Goal: Transaction & Acquisition: Purchase product/service

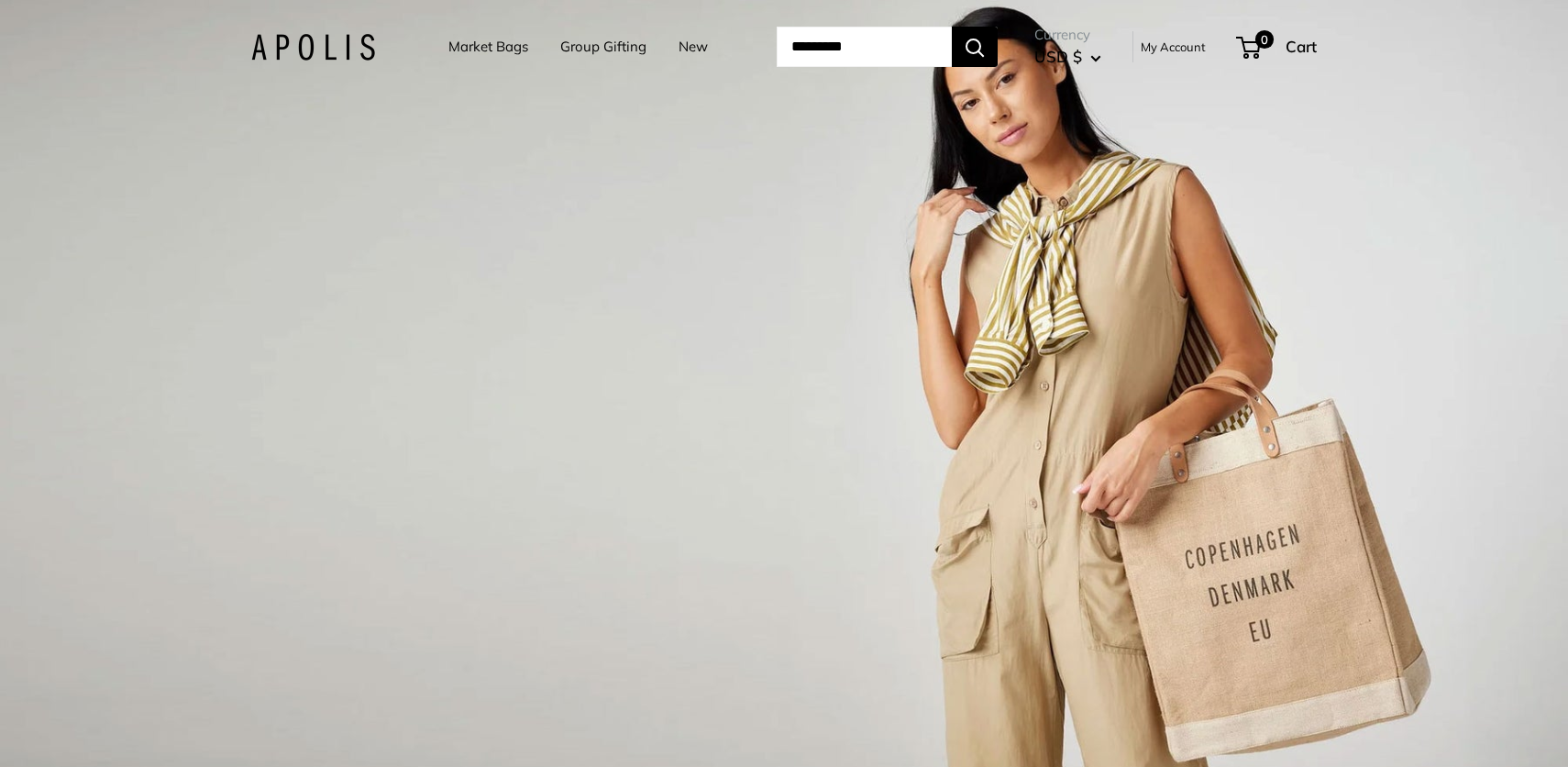
click at [590, 35] on link "Group Gifting" at bounding box center [604, 47] width 86 height 26
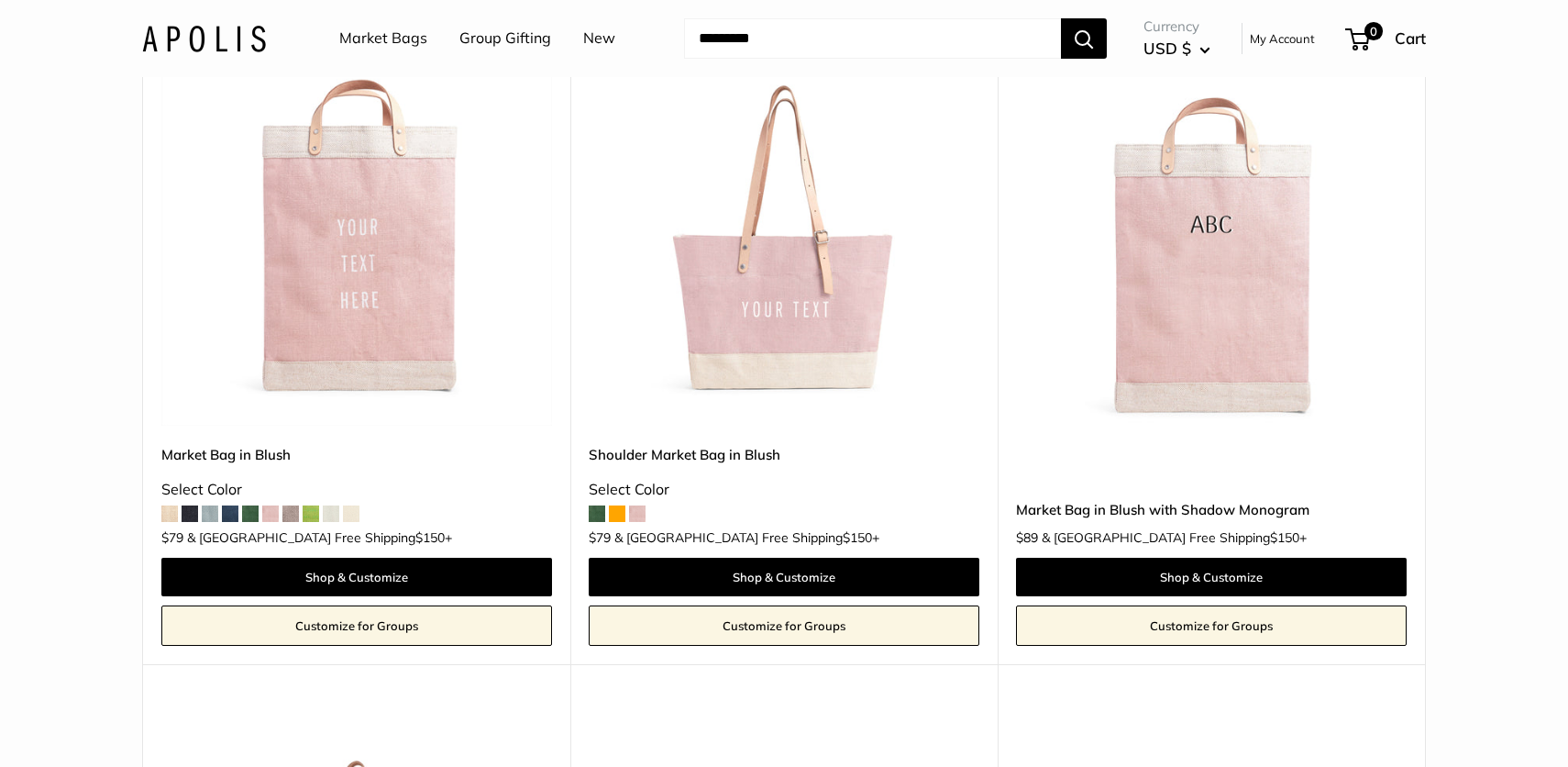
scroll to position [467, 0]
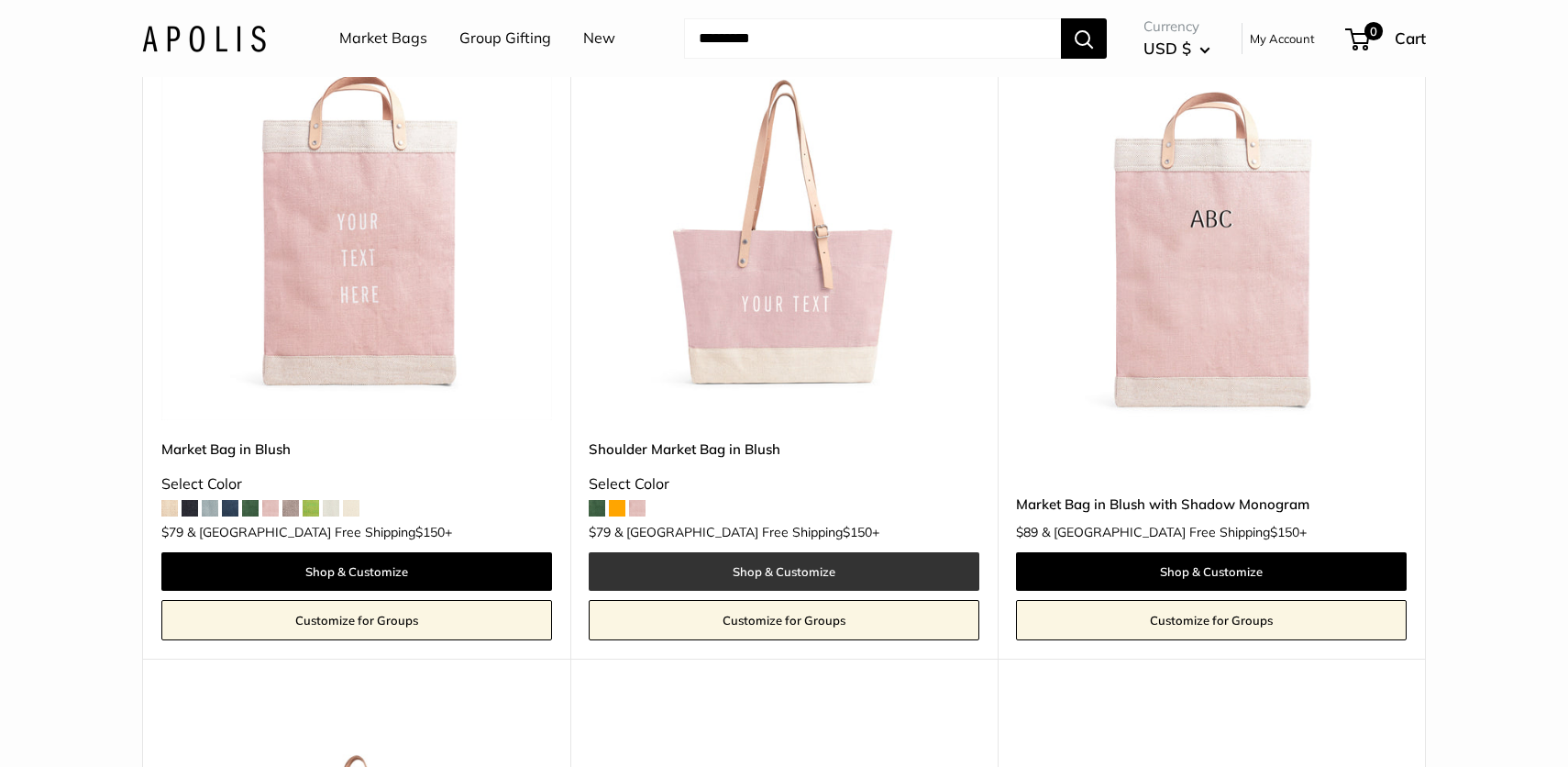
click at [816, 564] on link "Shop & Customize" at bounding box center [784, 571] width 391 height 38
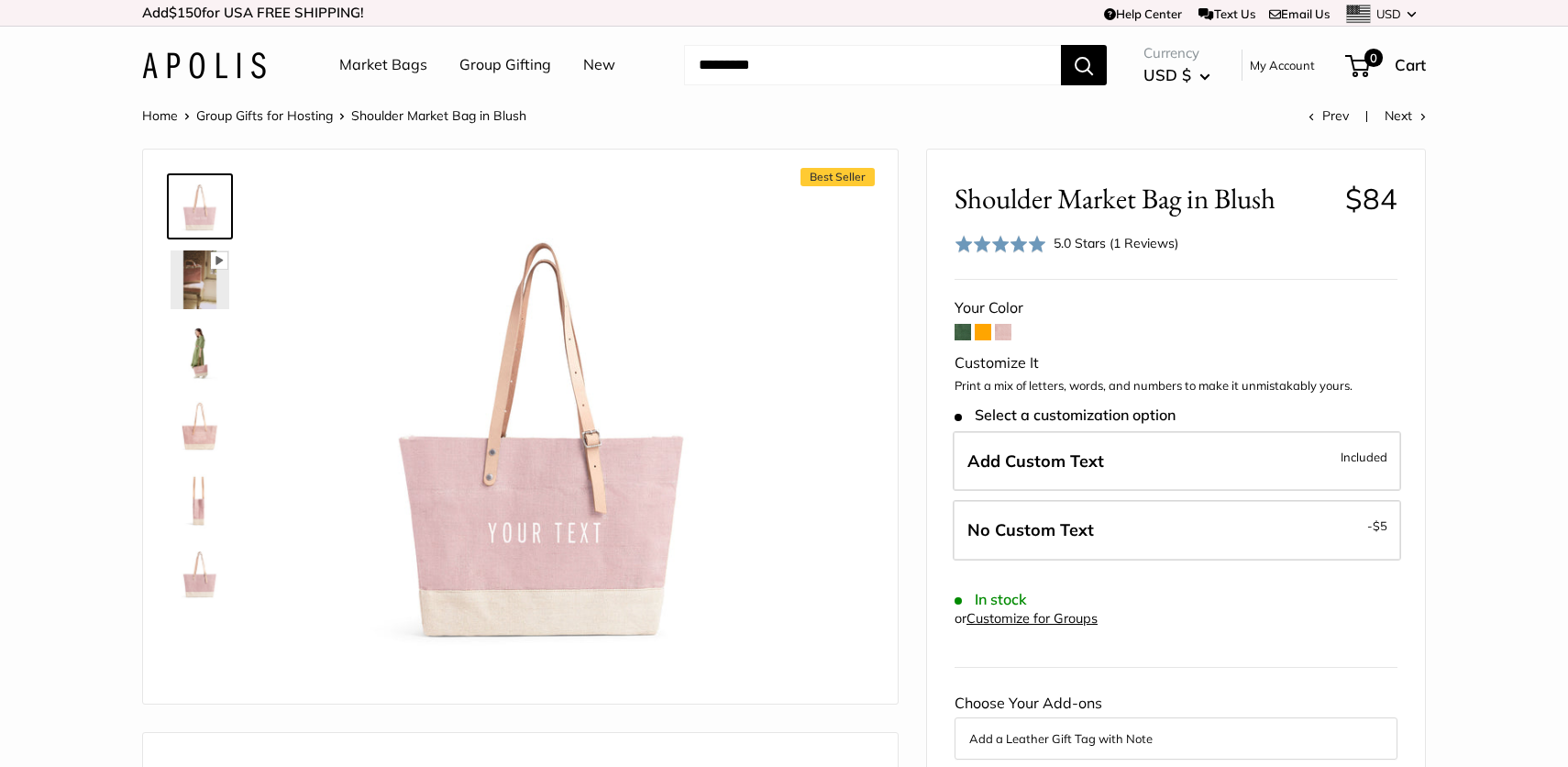
click at [961, 326] on span at bounding box center [963, 332] width 17 height 17
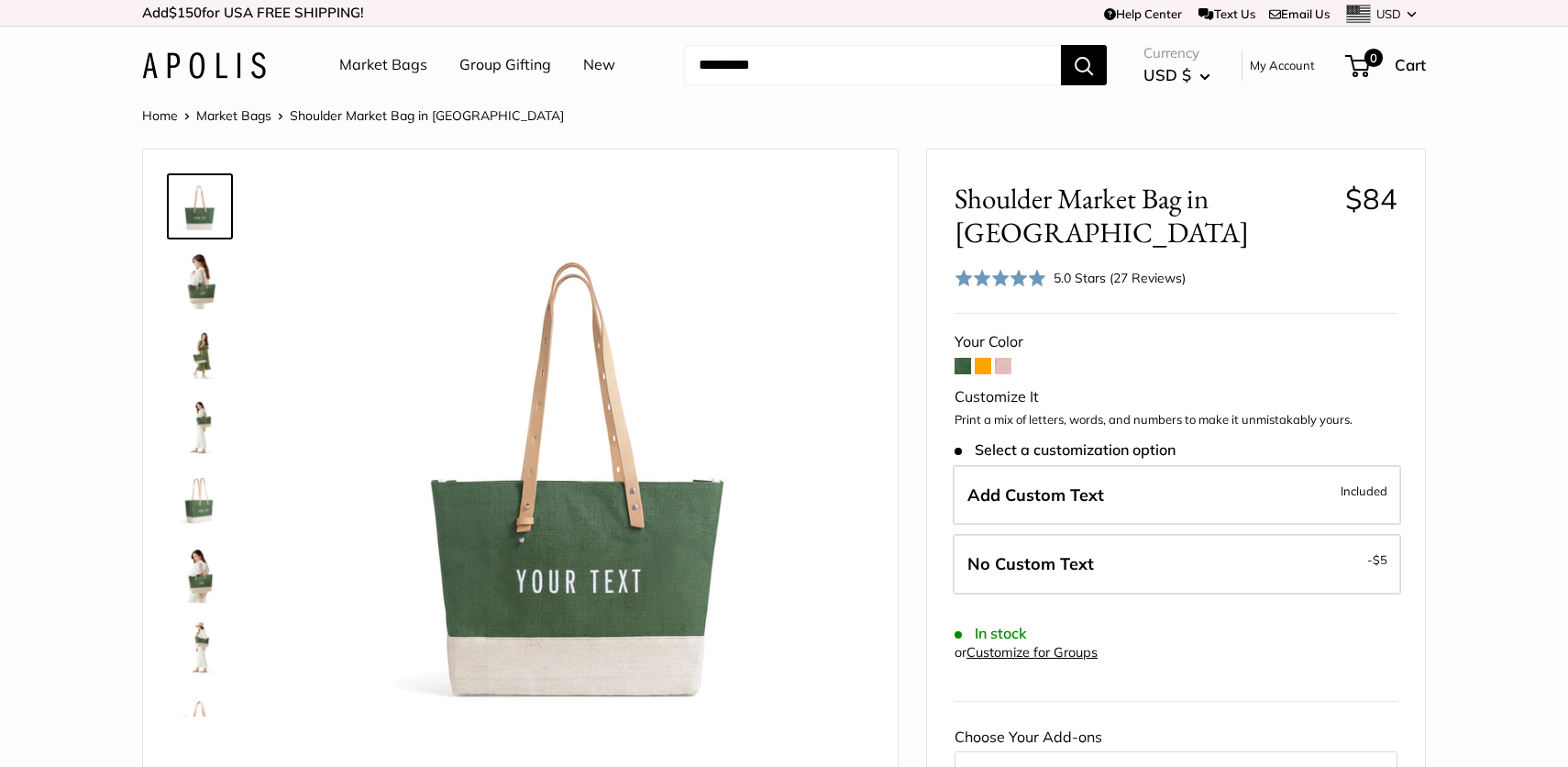
click at [982, 367] on span at bounding box center [983, 365] width 17 height 17
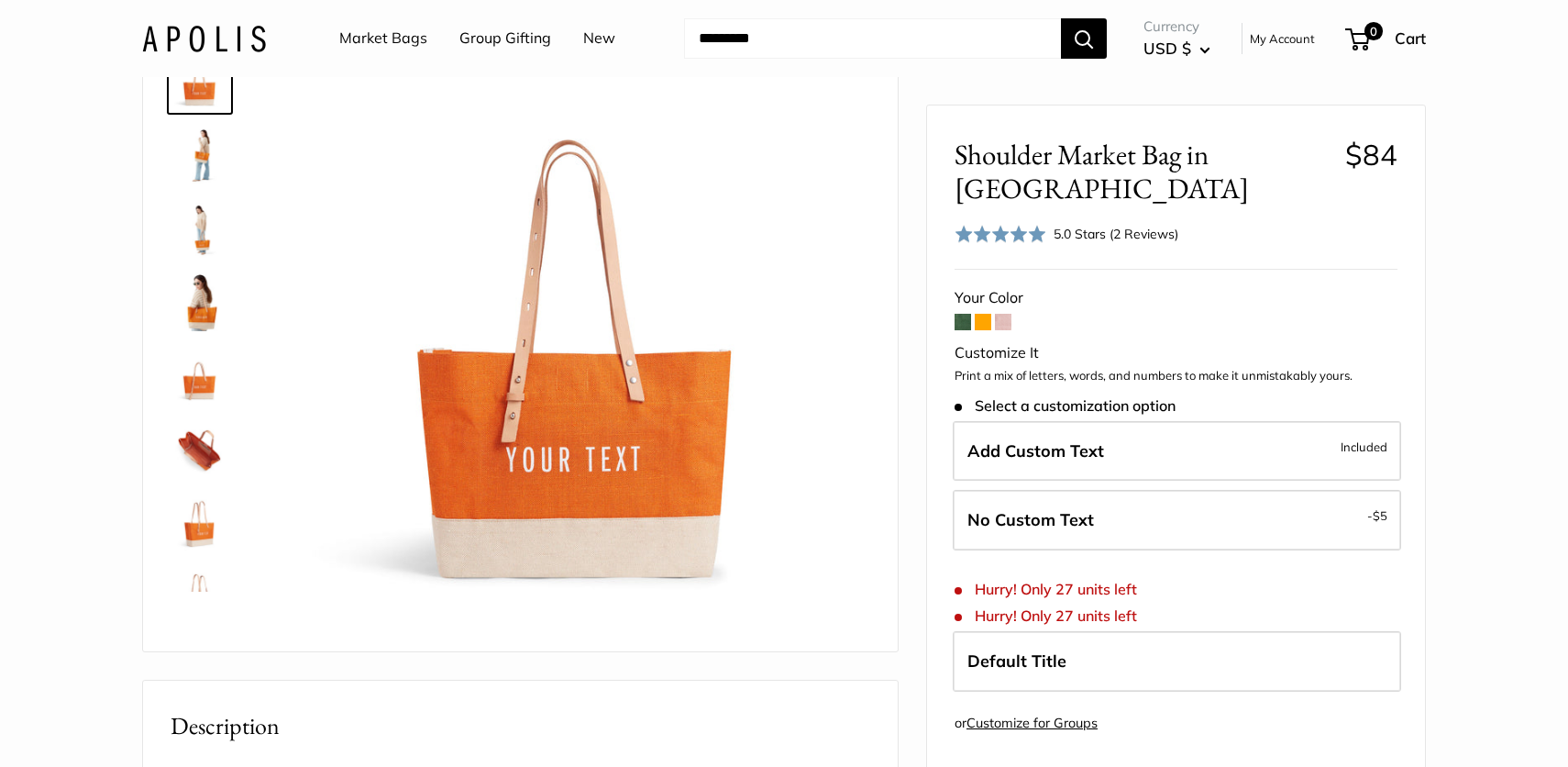
scroll to position [129, 0]
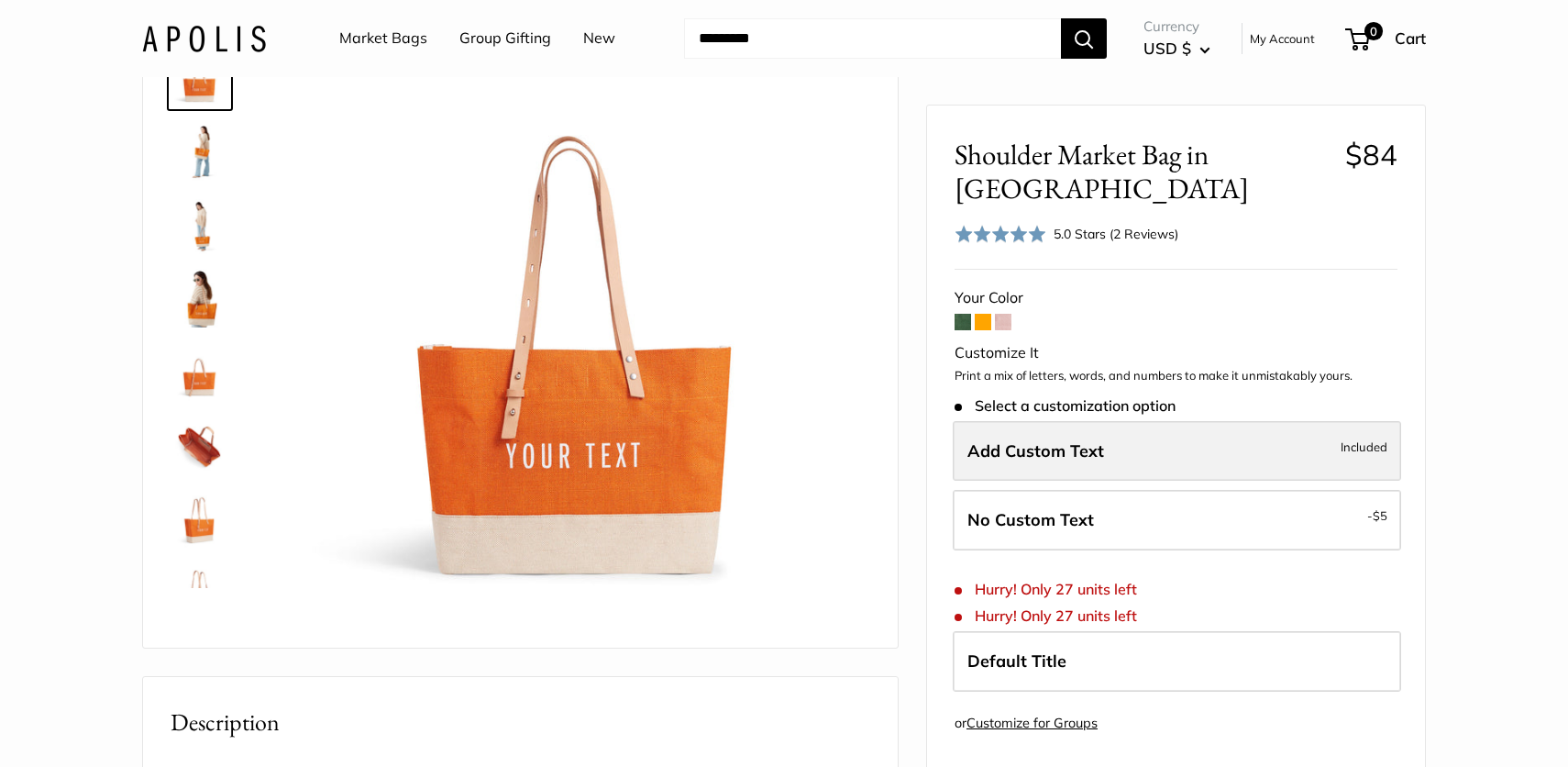
click at [1019, 440] on span "Add Custom Text" at bounding box center [1036, 450] width 136 height 21
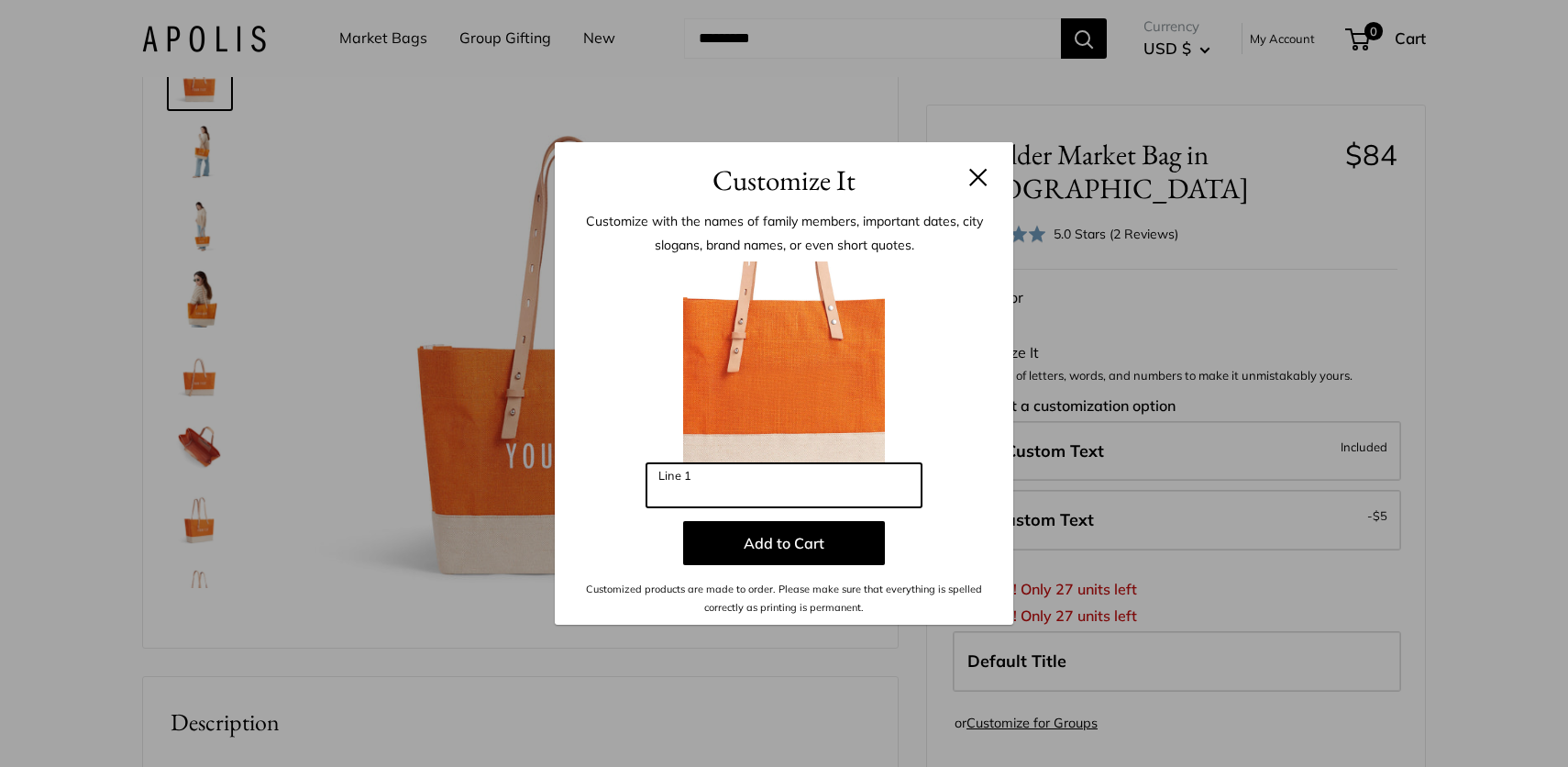
drag, startPoint x: 807, startPoint y: 481, endPoint x: 760, endPoint y: 462, distance: 50.7
click at [760, 464] on div "Line 1" at bounding box center [784, 485] width 275 height 44
type input "*****"
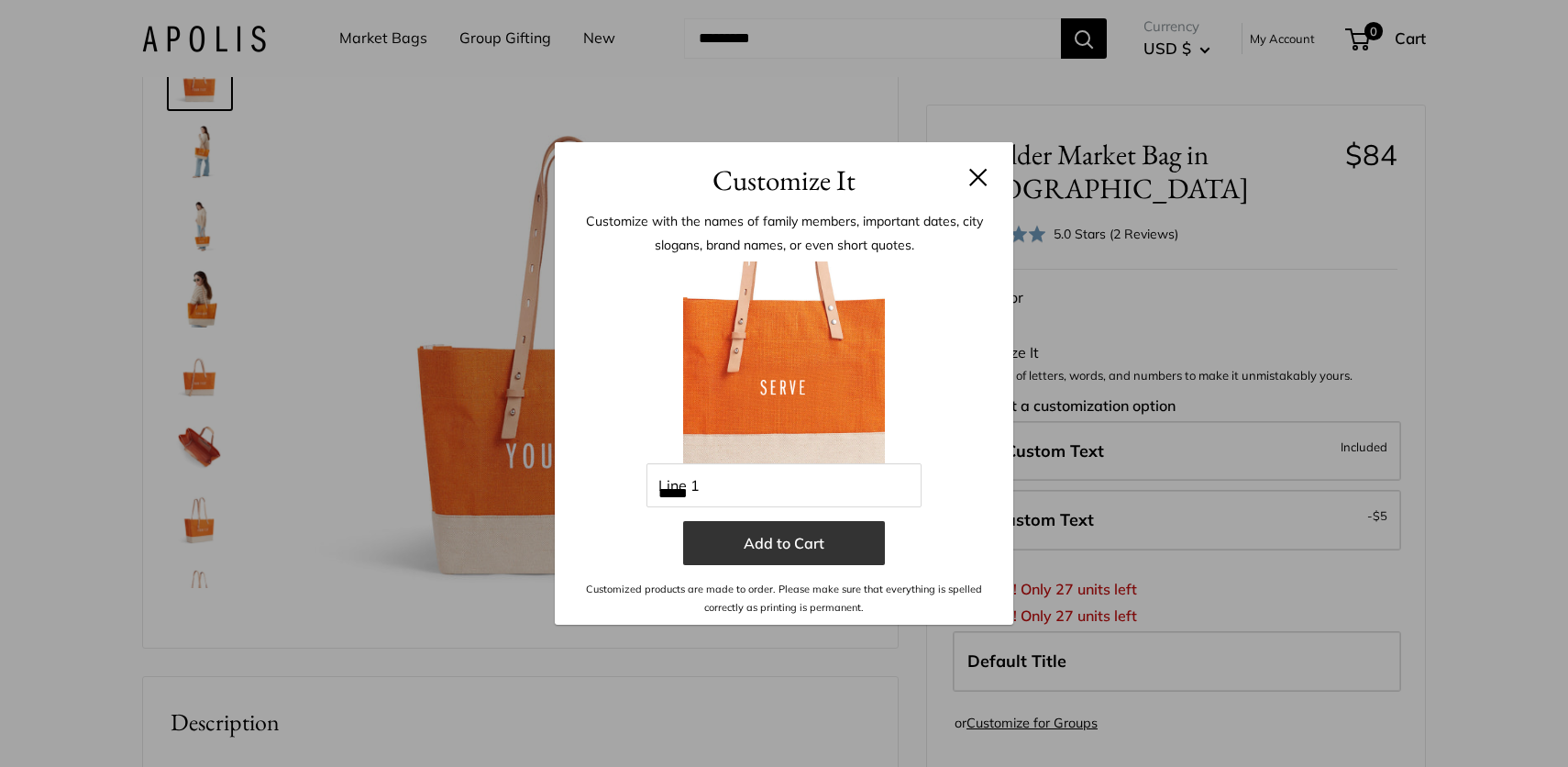
click at [824, 553] on button "Add to Cart" at bounding box center [784, 543] width 202 height 44
